Goal: Find specific page/section: Find specific page/section

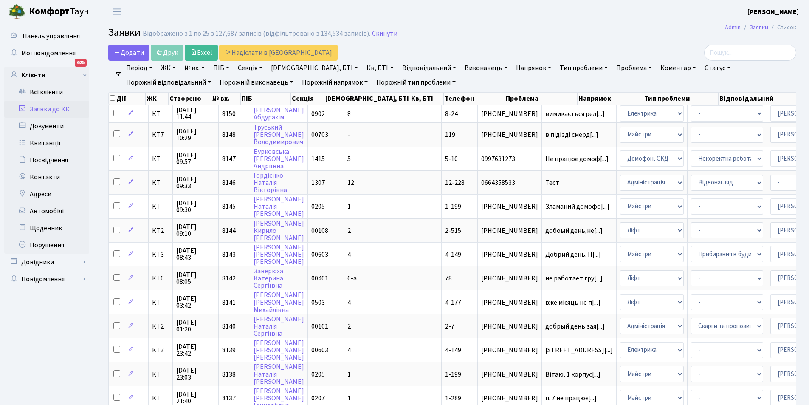
select select "25"
click at [46, 256] on link "Довідники" at bounding box center [46, 262] width 85 height 17
click at [54, 278] on link "Приміщення" at bounding box center [49, 279] width 79 height 17
click at [60, 304] on link "Всі приміщення" at bounding box center [49, 295] width 79 height 17
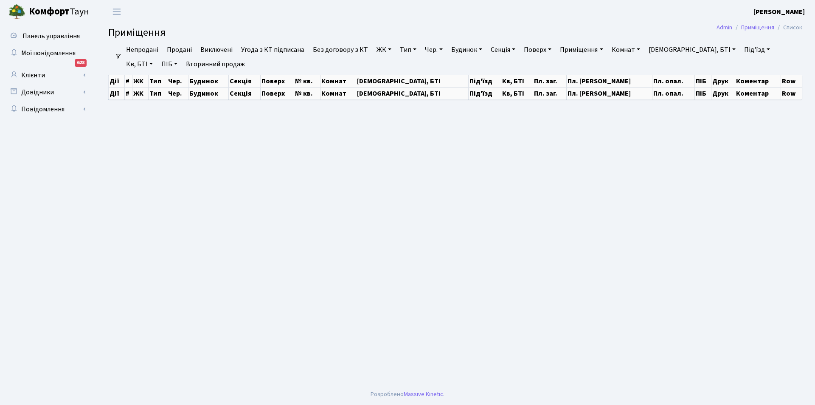
select select
select select "25"
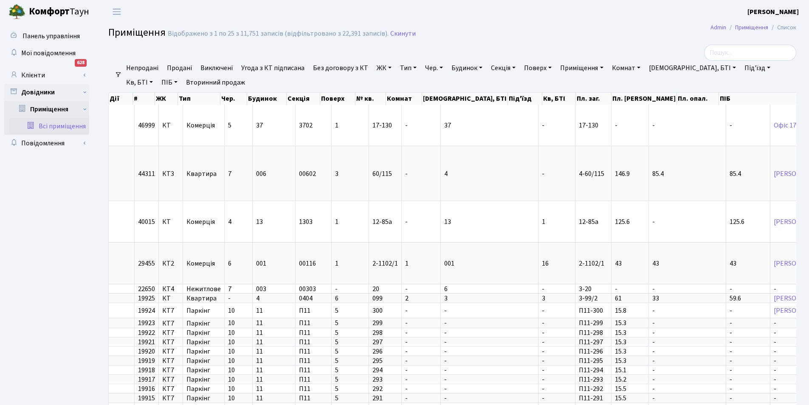
click at [378, 69] on link "ЖК" at bounding box center [384, 68] width 22 height 14
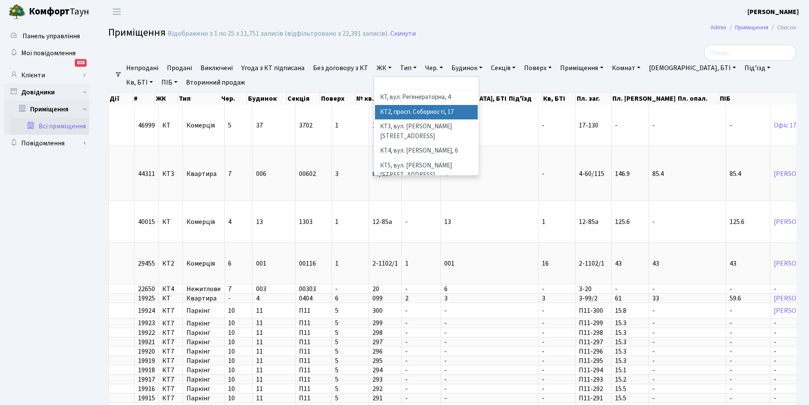
click at [395, 113] on li "КТ2, просп. Соборності, 17" at bounding box center [426, 112] width 103 height 15
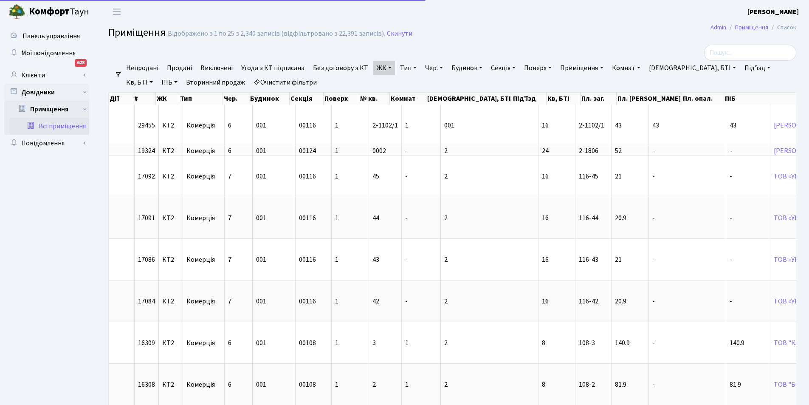
click at [405, 72] on link "Тип" at bounding box center [408, 68] width 23 height 14
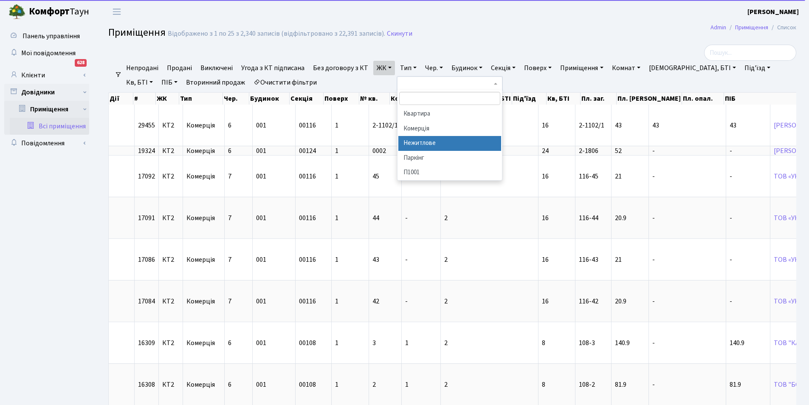
click at [427, 146] on li "Нежитлове" at bounding box center [449, 143] width 103 height 15
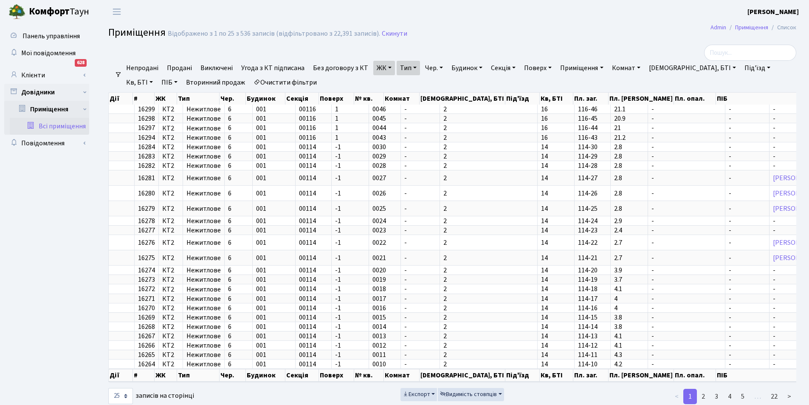
click at [500, 73] on link "Секція" at bounding box center [503, 68] width 31 height 14
type input "00120"
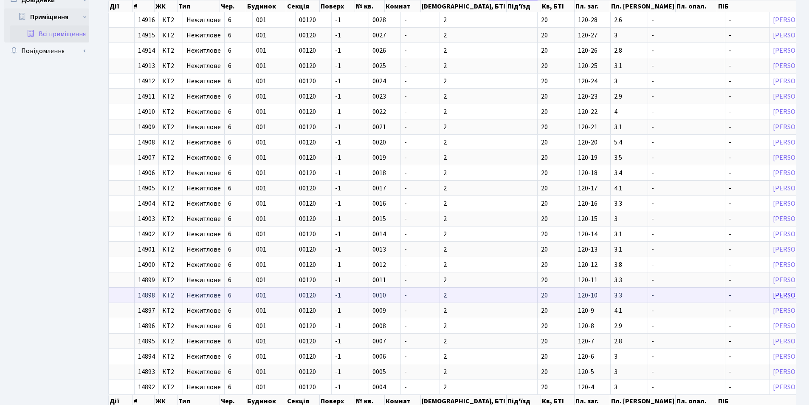
scroll to position [146, 0]
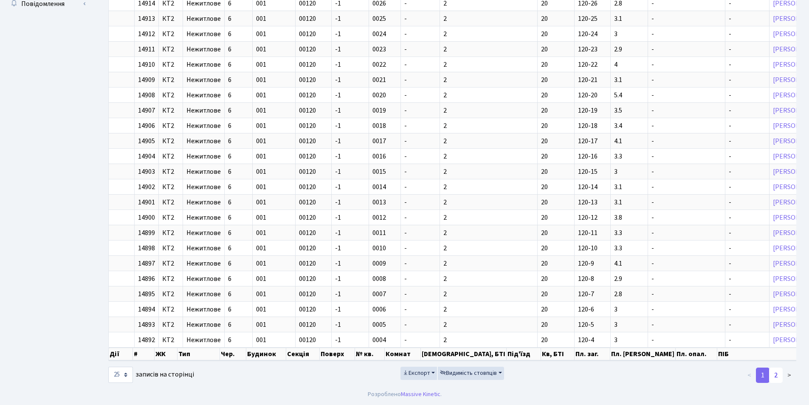
click at [780, 376] on link "2" at bounding box center [776, 374] width 14 height 15
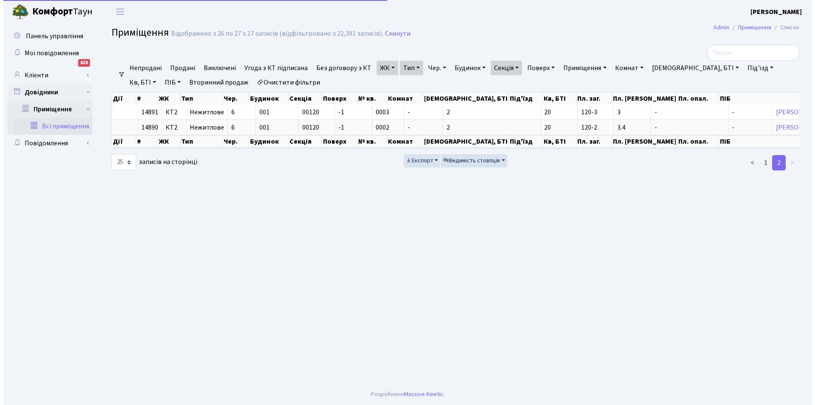
scroll to position [0, 0]
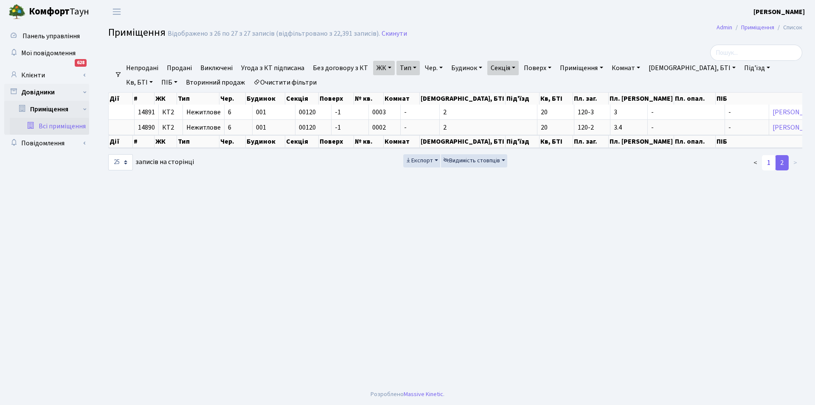
click at [768, 170] on link "1" at bounding box center [769, 162] width 14 height 15
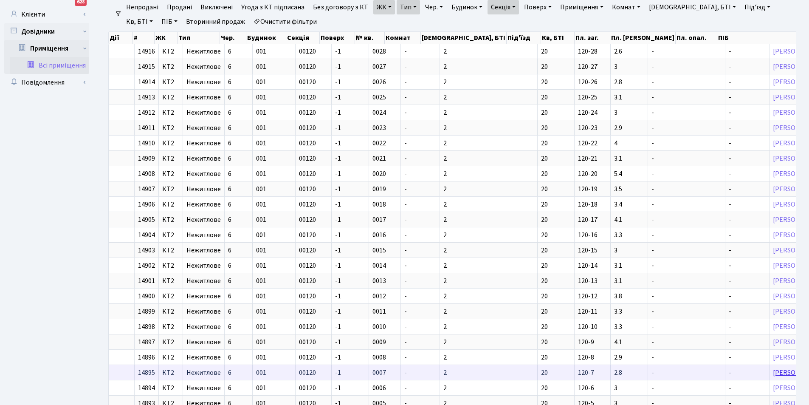
scroll to position [18, 0]
